Goal: Task Accomplishment & Management: Complete application form

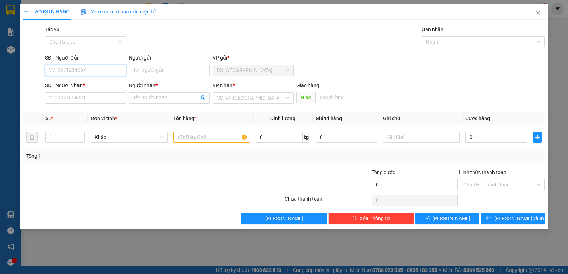
click at [83, 72] on input "SĐT Người Gửi" at bounding box center [85, 70] width 81 height 11
type input "0961961597"
click at [73, 80] on div "0961961597 - HIẾU" at bounding box center [85, 84] width 81 height 11
type input "HIẾU"
type input "0961961597"
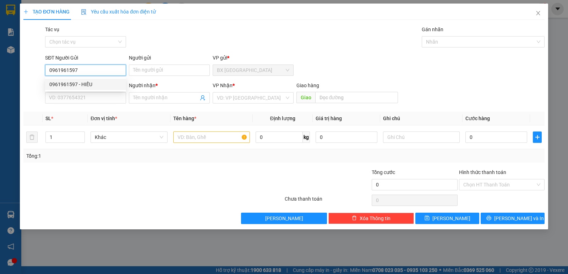
type input "HIẾU"
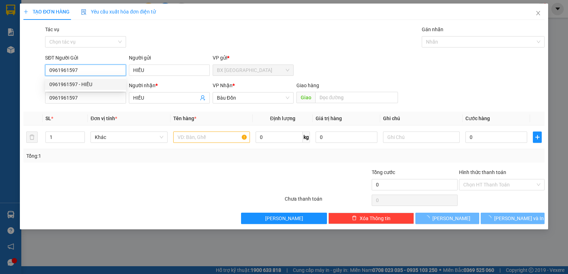
type input "30.000"
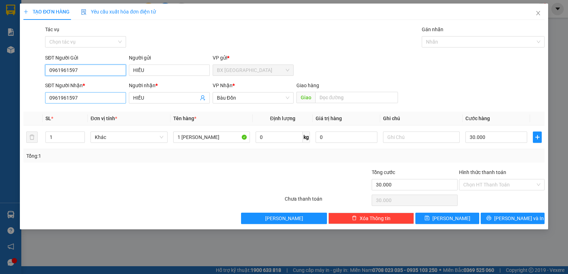
type input "0961961597"
drag, startPoint x: 89, startPoint y: 98, endPoint x: 24, endPoint y: 95, distance: 65.4
click at [25, 96] on div "SĐT Người Nhận * 0961961597 0961961597 Người nhận * HIẾU VP Nhận * Bàu Đồn Gia…" at bounding box center [284, 94] width 523 height 25
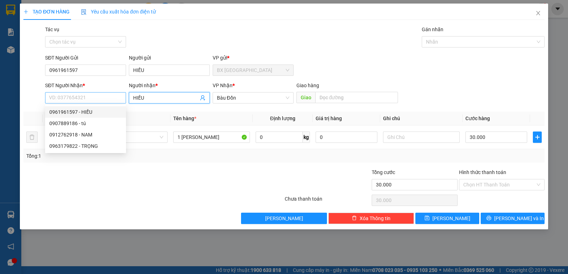
drag, startPoint x: 159, startPoint y: 96, endPoint x: 117, endPoint y: 98, distance: 42.7
click at [117, 98] on div "SĐT Người Nhận * VD: 0377654321 Người nhận * HIẾU HIẾU VP Nhận * Bàu Đồn Giao…" at bounding box center [295, 94] width 502 height 25
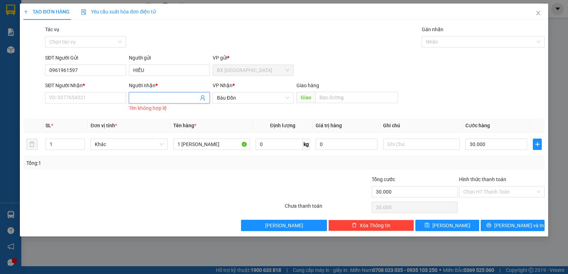
click at [154, 94] on input "Người nhận *" at bounding box center [165, 98] width 65 height 8
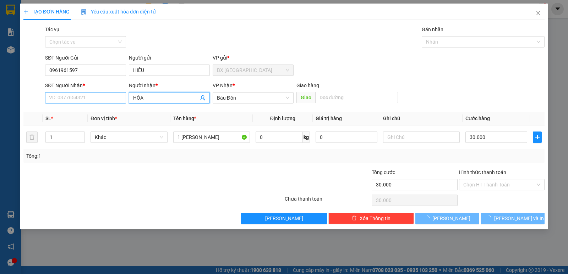
type input "HÒA"
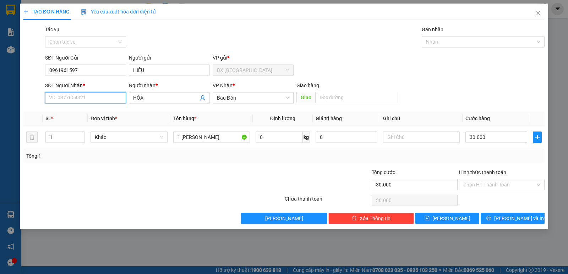
click at [67, 97] on input "SĐT Người Nhận *" at bounding box center [85, 97] width 81 height 11
type input "0898907595"
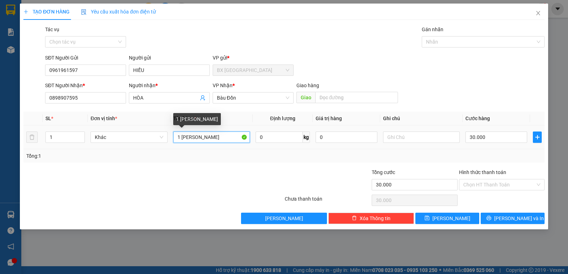
click at [226, 140] on input "1 [PERSON_NAME]" at bounding box center [211, 137] width 77 height 11
type input "1 THÙNG"
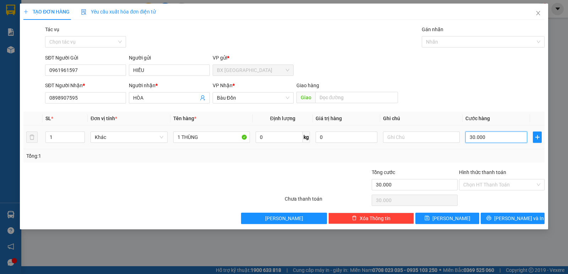
click at [492, 139] on input "30.000" at bounding box center [497, 137] width 62 height 11
type input "5"
type input "50"
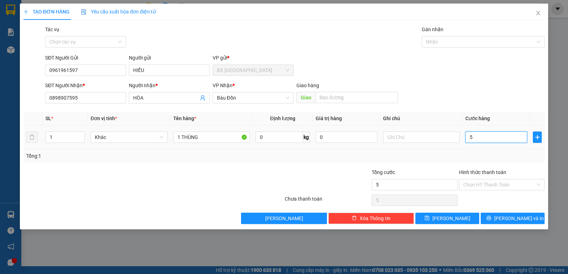
type input "50"
type input "500"
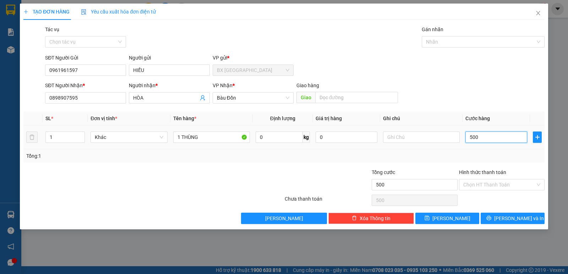
type input "5.000"
type input "50.000"
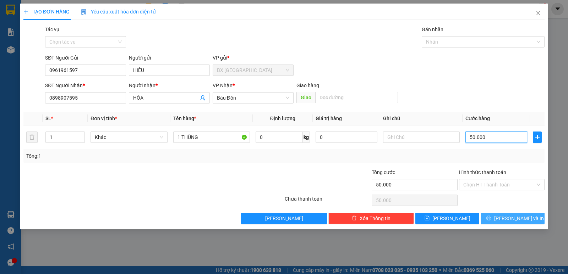
type input "50.000"
click at [491, 217] on icon "printer" at bounding box center [488, 218] width 5 height 5
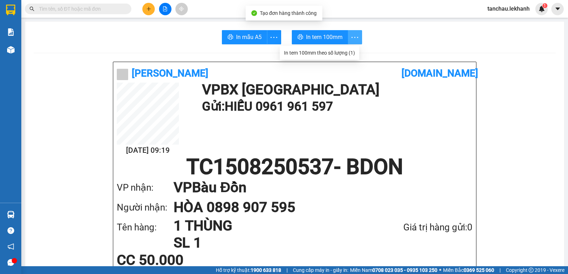
click at [353, 39] on icon "more" at bounding box center [354, 37] width 9 height 9
click at [339, 53] on div "In tem 100mm theo số lượng (1)" at bounding box center [319, 53] width 71 height 8
click at [339, 53] on body "Kết quả tìm kiếm ( 0 ) Bộ lọc No Data tanchau.lekhanh 1 Báo cáo Báo cáo dòng ti…" at bounding box center [284, 137] width 568 height 274
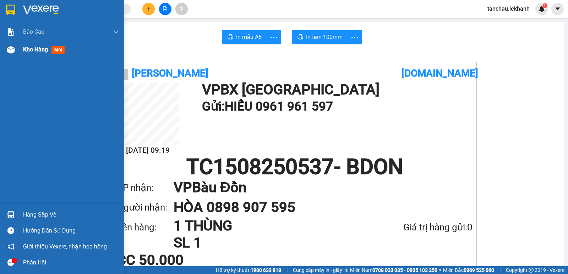
click at [33, 51] on span "Kho hàng" at bounding box center [35, 49] width 25 height 7
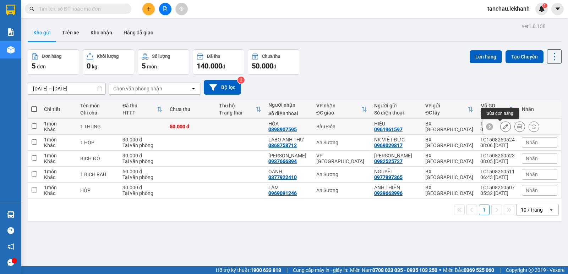
click at [503, 129] on icon at bounding box center [505, 126] width 5 height 5
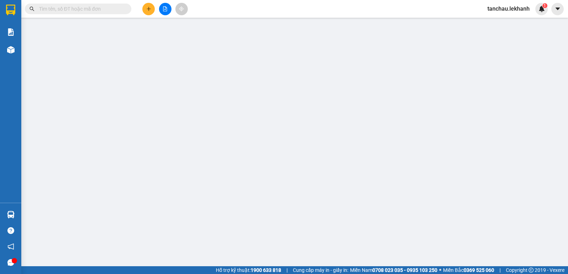
type input "0961961597"
type input "HIẾU"
type input "0898907595"
type input "HÒA"
type input "50.000"
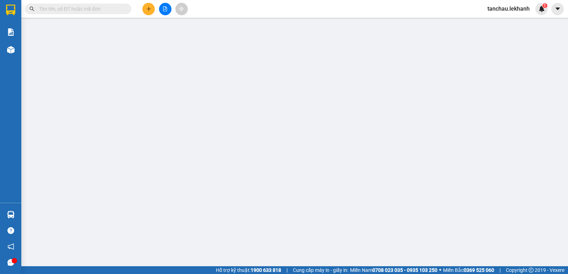
type input "50.000"
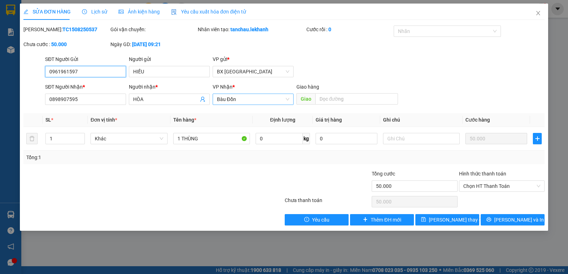
click at [274, 101] on span "Bàu Đồn" at bounding box center [253, 99] width 72 height 11
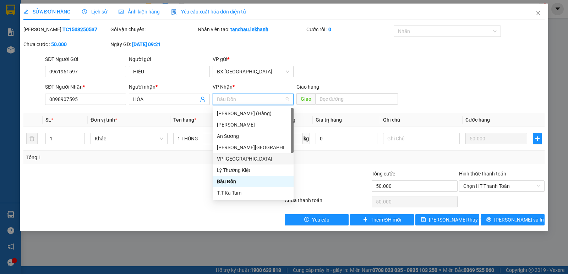
scroll to position [45, 0]
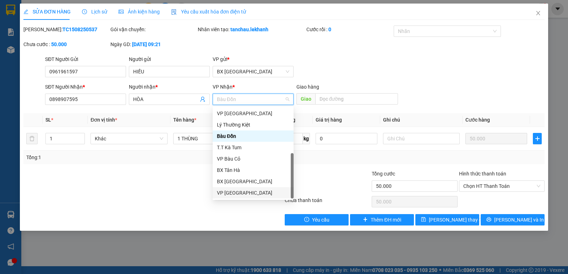
click at [238, 192] on div "VP [GEOGRAPHIC_DATA]" at bounding box center [253, 193] width 72 height 8
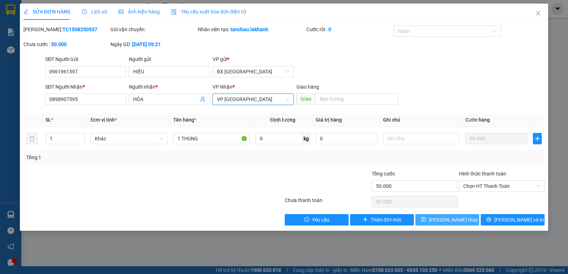
click at [459, 218] on span "[PERSON_NAME] thay đổi" at bounding box center [457, 220] width 57 height 8
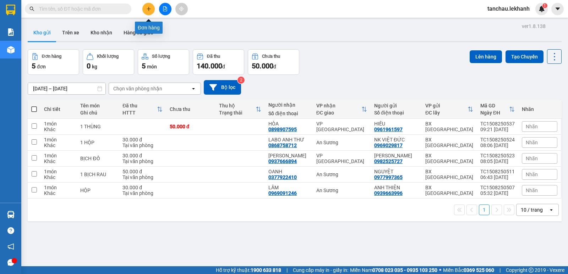
click at [144, 12] on button at bounding box center [148, 9] width 12 height 12
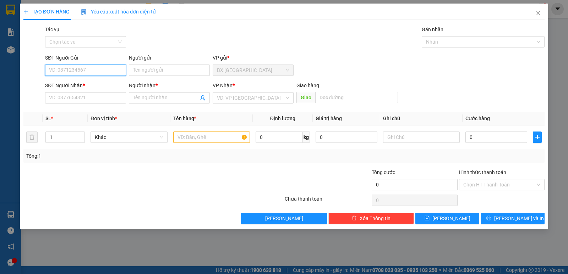
click at [95, 67] on input "SĐT Người Gửi" at bounding box center [85, 70] width 81 height 11
type input "0949094756"
click at [85, 89] on div "0949094756 - lữ" at bounding box center [85, 84] width 81 height 11
type input "lữ"
type input "0908923335"
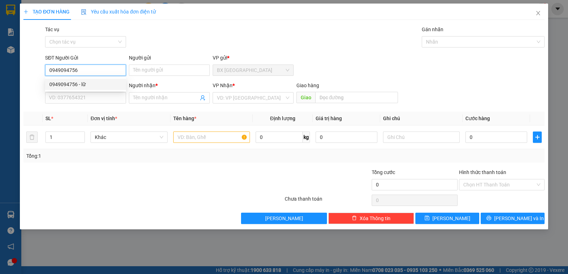
type input "diệp"
type input "30.000"
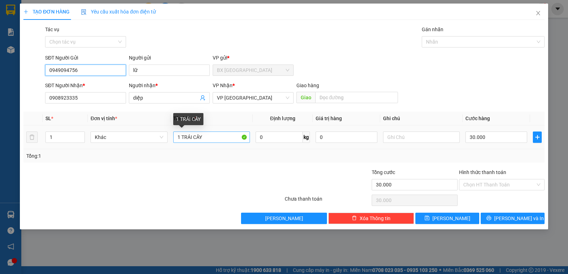
type input "0949094756"
drag, startPoint x: 214, startPoint y: 136, endPoint x: 152, endPoint y: 135, distance: 62.5
click at [152, 135] on tr "1 Khác 1 TRÁI CÂY 0 kg 0 30.000" at bounding box center [283, 138] width 521 height 24
type input "bọc măng"
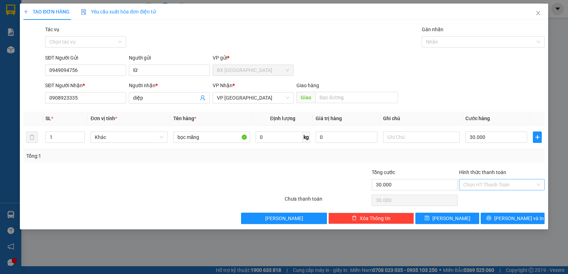
click at [486, 183] on input "Hình thức thanh toán" at bounding box center [499, 185] width 72 height 11
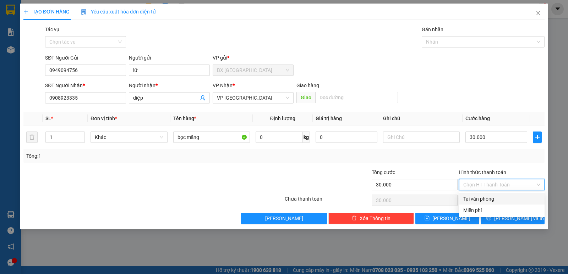
click at [481, 197] on div "Tại văn phòng" at bounding box center [501, 199] width 77 height 8
type input "0"
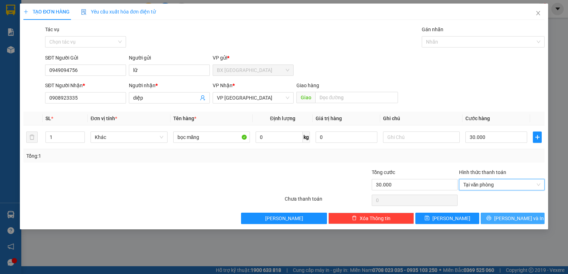
click at [508, 218] on span "[PERSON_NAME] và In" at bounding box center [519, 219] width 50 height 8
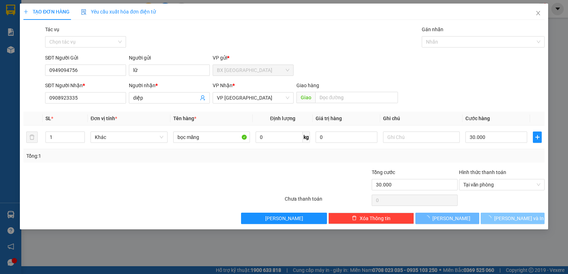
click at [508, 218] on span "[PERSON_NAME] và In" at bounding box center [519, 219] width 50 height 8
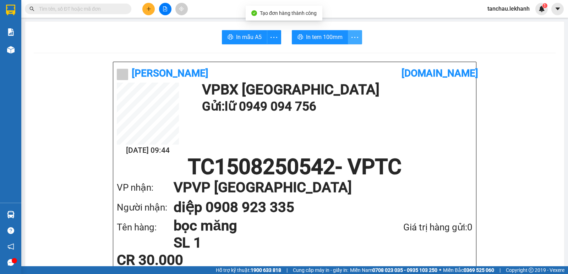
click at [350, 36] on icon "more" at bounding box center [354, 37] width 9 height 9
click at [347, 51] on div "In tem 100mm theo số lượng (1)" at bounding box center [319, 53] width 71 height 8
